Goal: Find contact information: Find contact information

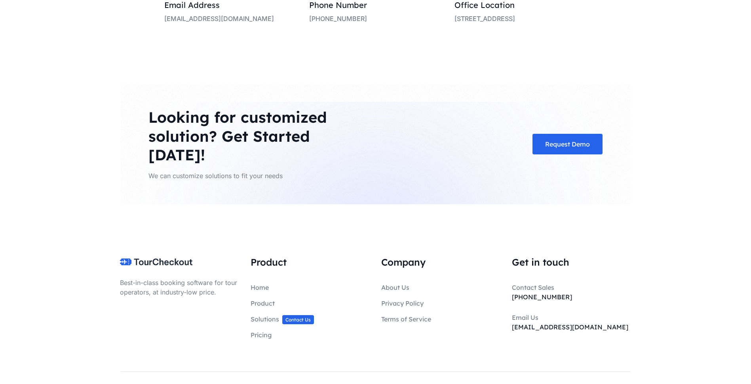
scroll to position [2022, 0]
click at [395, 283] on link "About Us" at bounding box center [395, 287] width 28 height 8
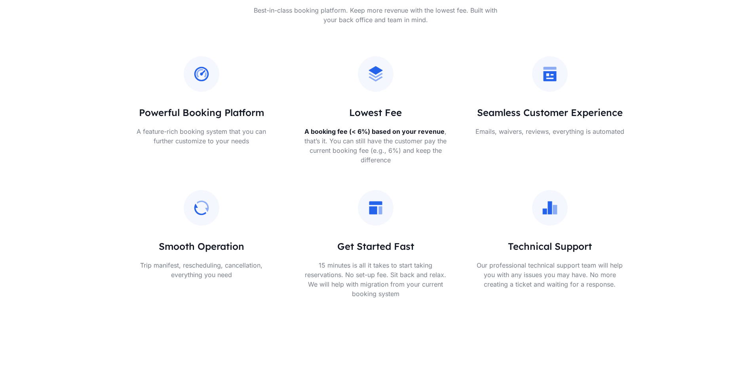
scroll to position [360, 0]
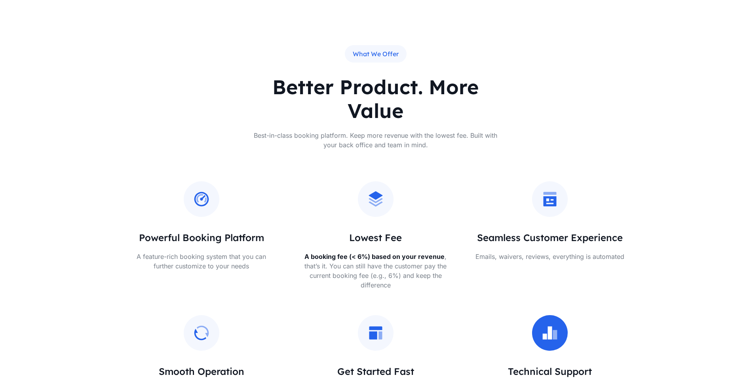
click at [552, 326] on icon at bounding box center [549, 332] width 17 height 17
click at [550, 220] on div "Seamless Customer Experience Emails, waivers, reviews, everything is automated" at bounding box center [549, 221] width 150 height 80
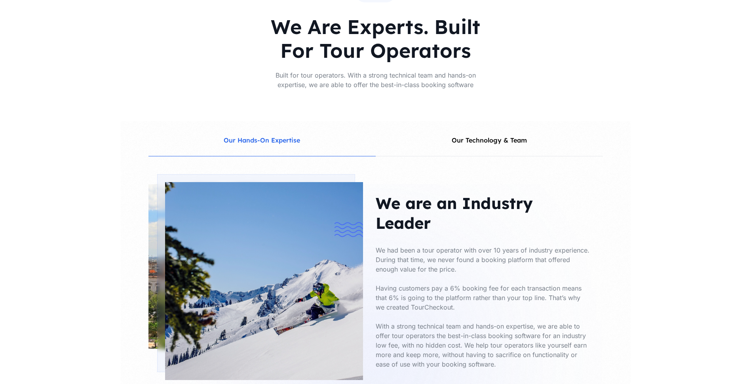
scroll to position [910, 0]
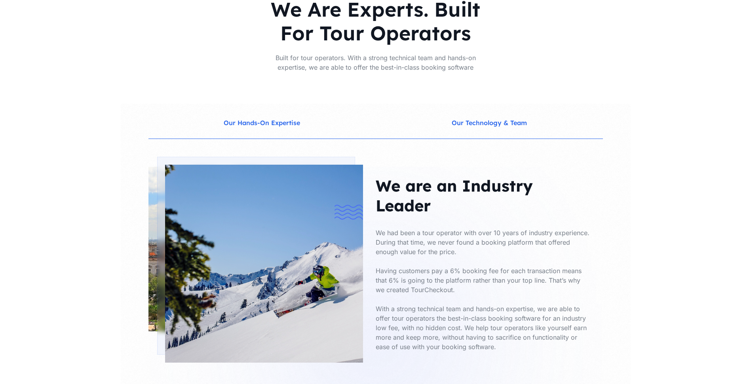
click at [471, 116] on button "Our Technology & Team" at bounding box center [489, 121] width 227 height 35
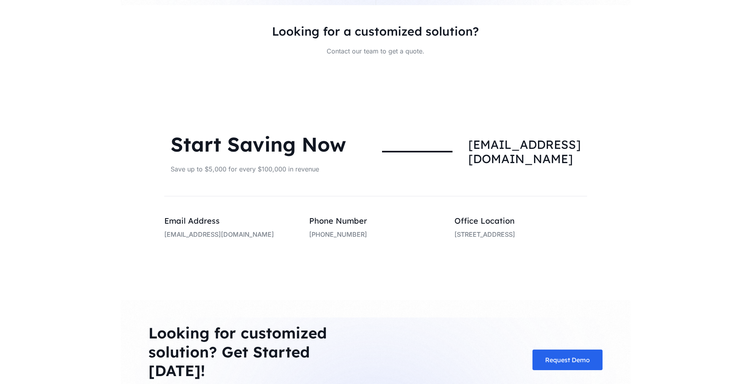
scroll to position [1781, 0]
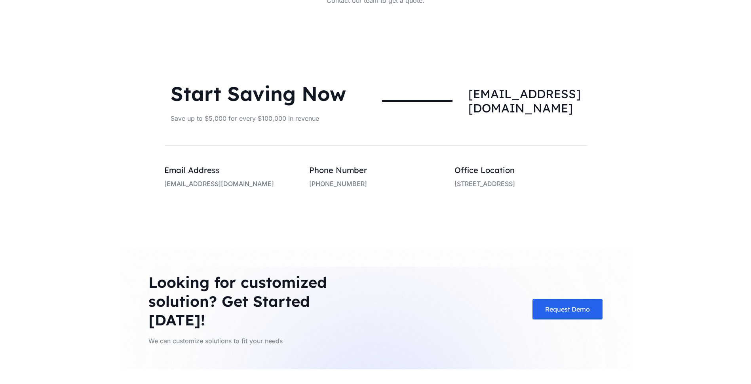
drag, startPoint x: 564, startPoint y: 182, endPoint x: 454, endPoint y: 192, distance: 110.1
click at [454, 192] on div "Office Location 155 5th St, San Francisco, CA 94103" at bounding box center [520, 181] width 145 height 33
copy p "[STREET_ADDRESS]"
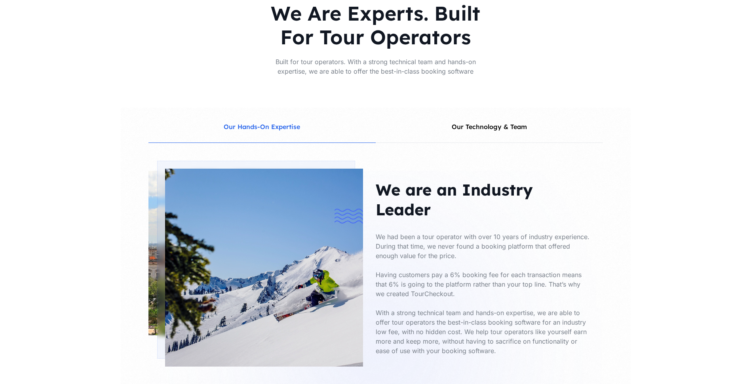
scroll to position [910, 0]
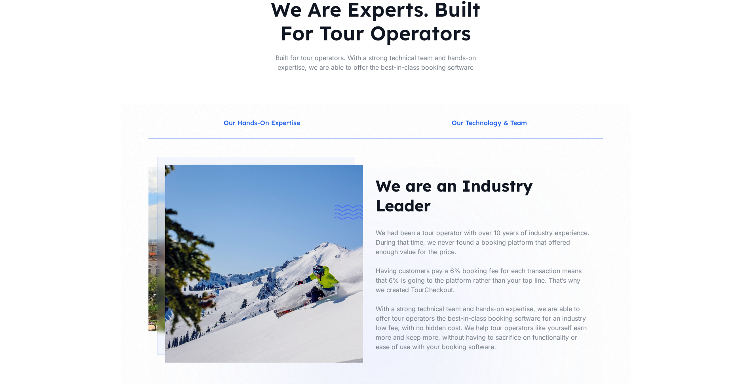
click at [471, 129] on button "Our Technology & Team" at bounding box center [489, 121] width 227 height 35
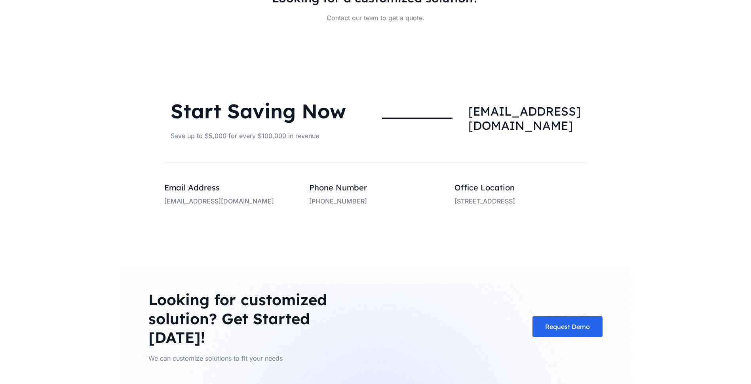
scroll to position [1781, 0]
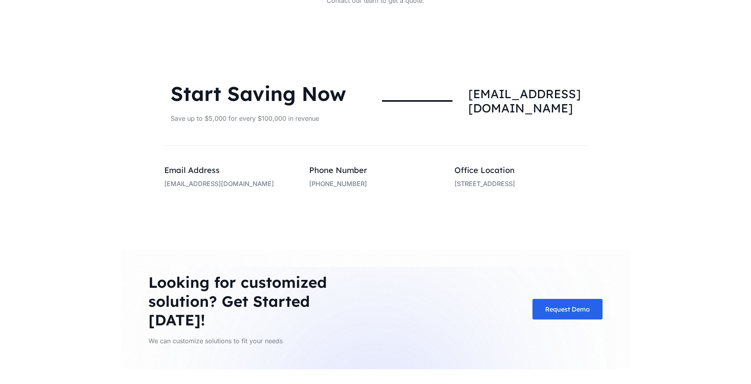
drag, startPoint x: 567, startPoint y: 180, endPoint x: 455, endPoint y: 180, distance: 111.6
click at [455, 180] on p "[STREET_ADDRESS]" at bounding box center [520, 183] width 133 height 9
copy p "[STREET_ADDRESS]"
